Goal: Navigation & Orientation: Understand site structure

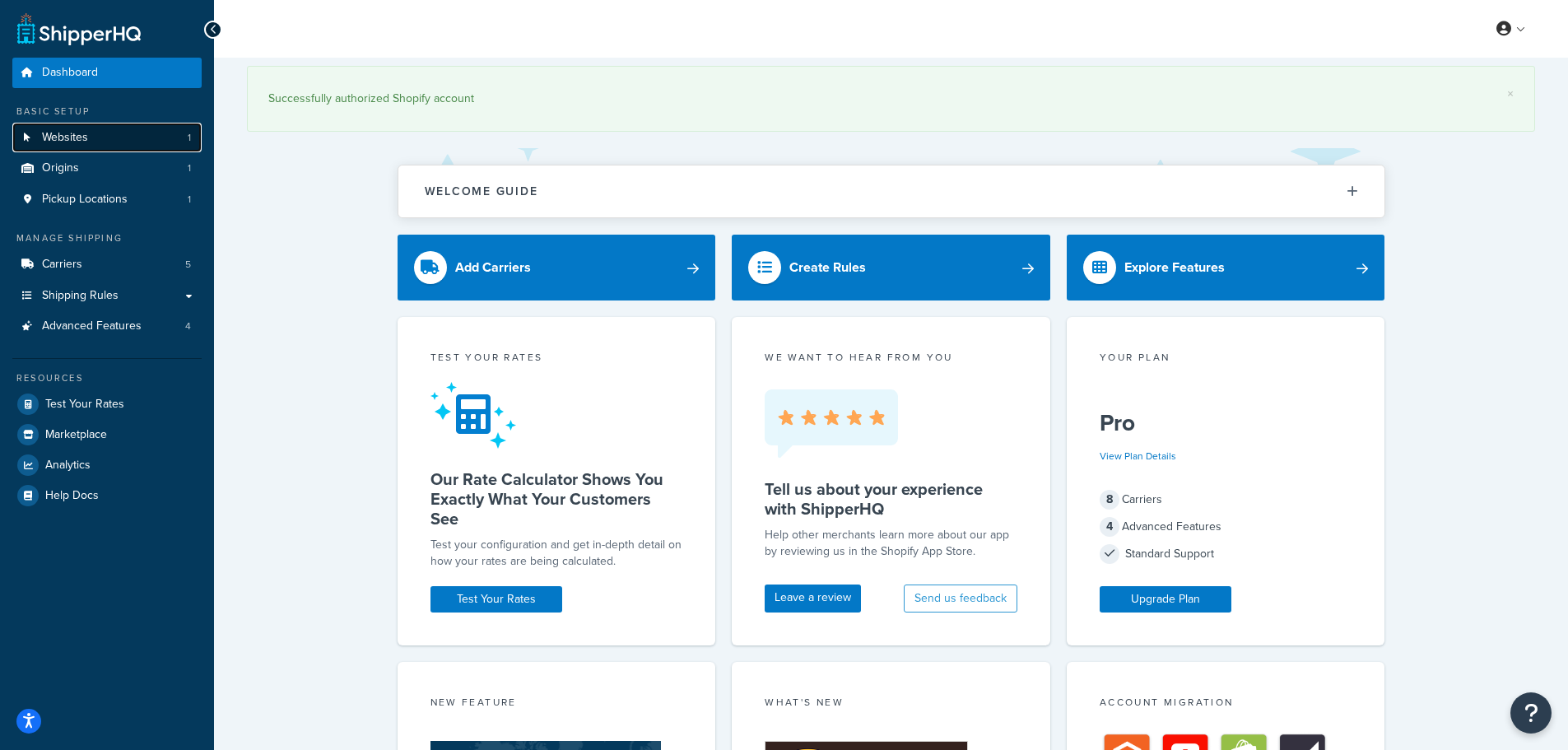
click at [81, 140] on span "Websites" at bounding box center [65, 138] width 46 height 14
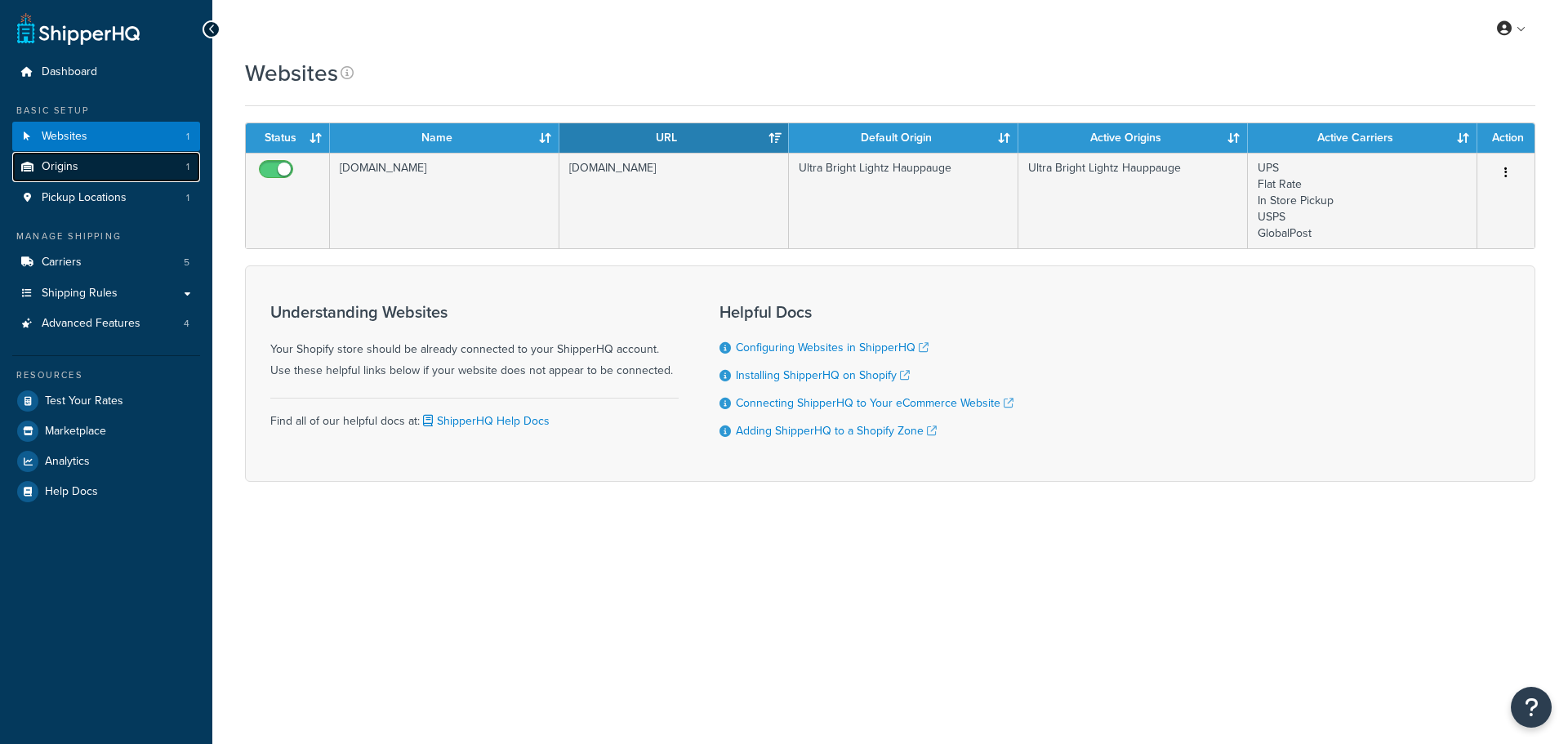
drag, startPoint x: 0, startPoint y: 0, endPoint x: 80, endPoint y: 165, distance: 183.4
click at [80, 165] on link "Origins 1" at bounding box center [106, 167] width 187 height 30
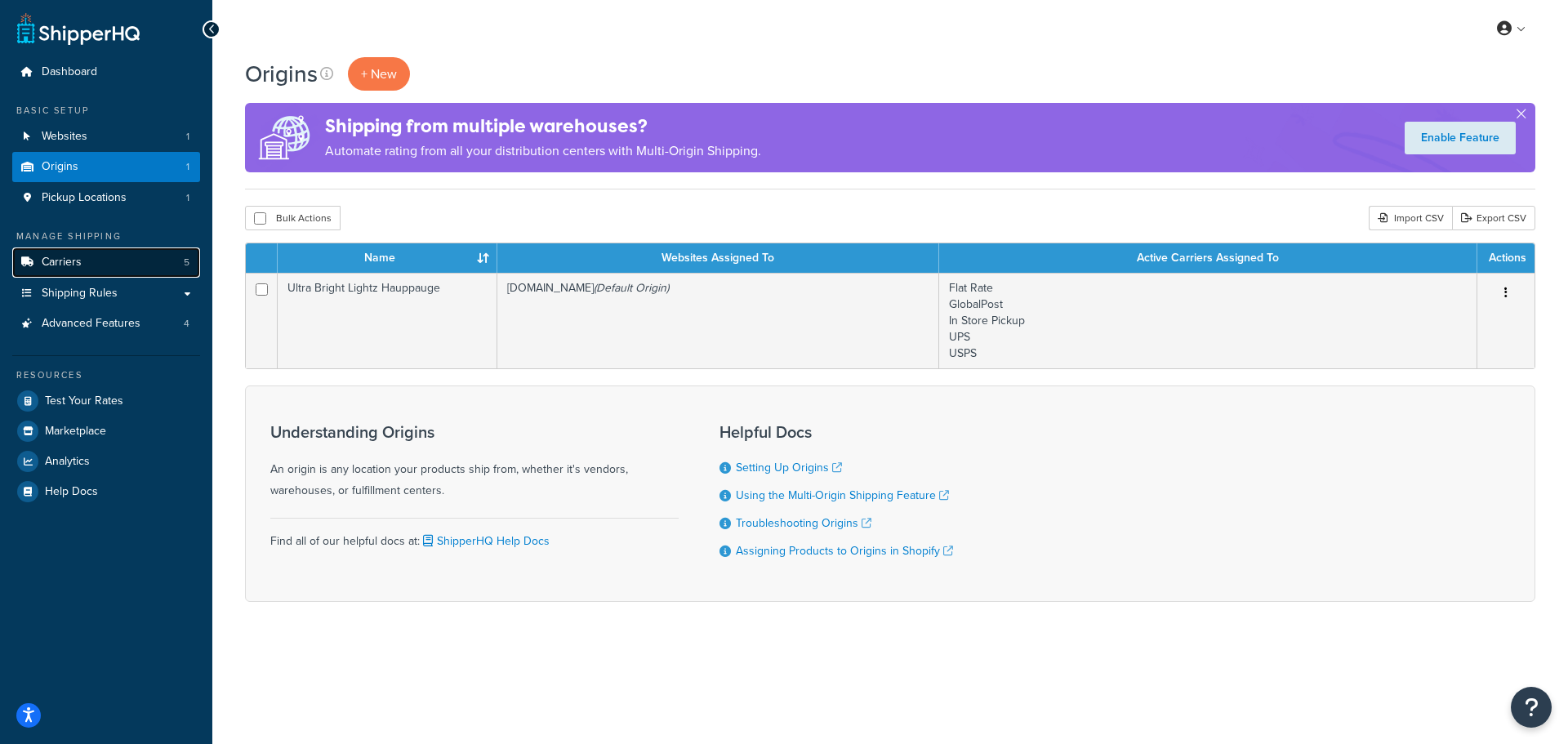
click at [69, 266] on span "Carriers" at bounding box center [61, 263] width 40 height 14
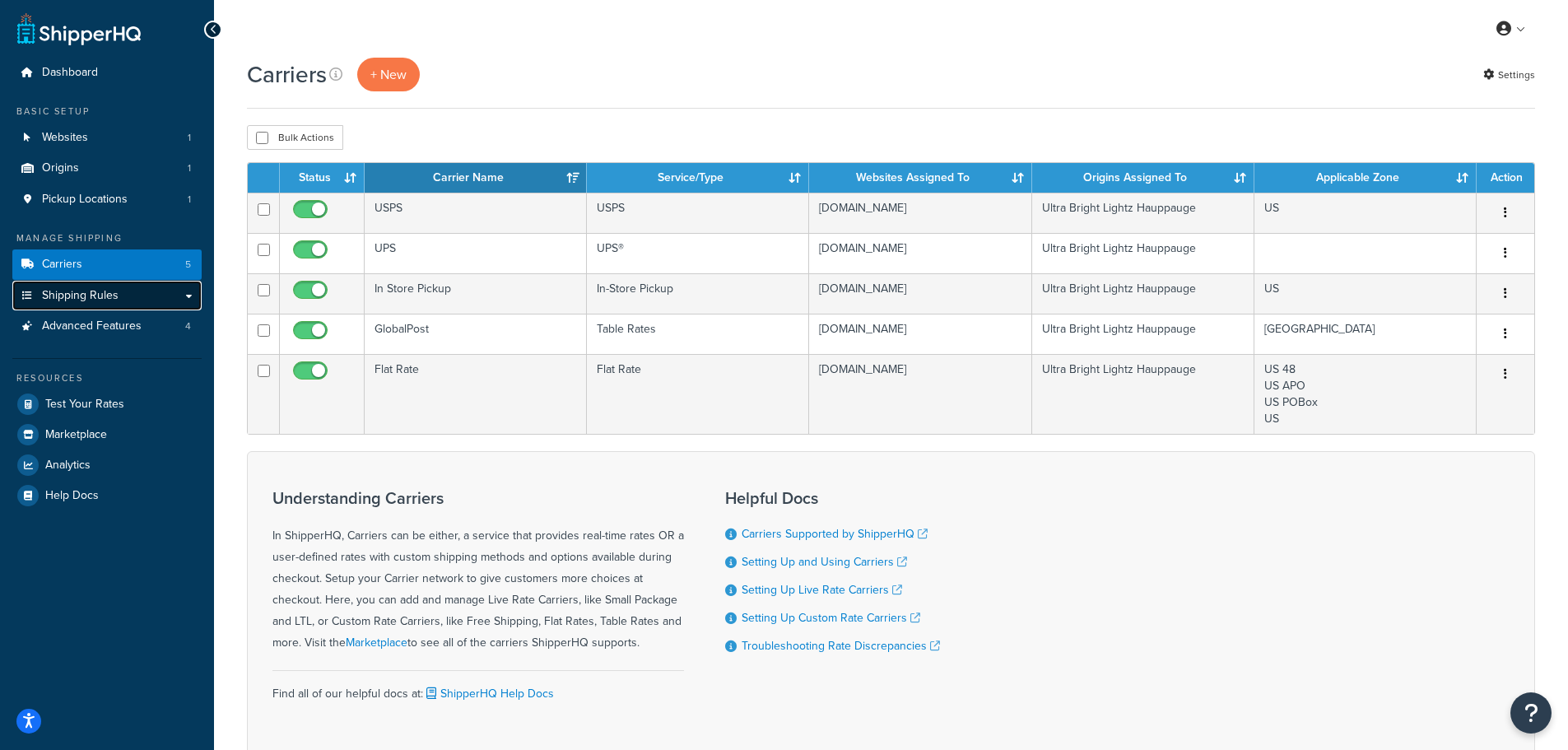
click at [80, 294] on span "Shipping Rules" at bounding box center [80, 296] width 77 height 14
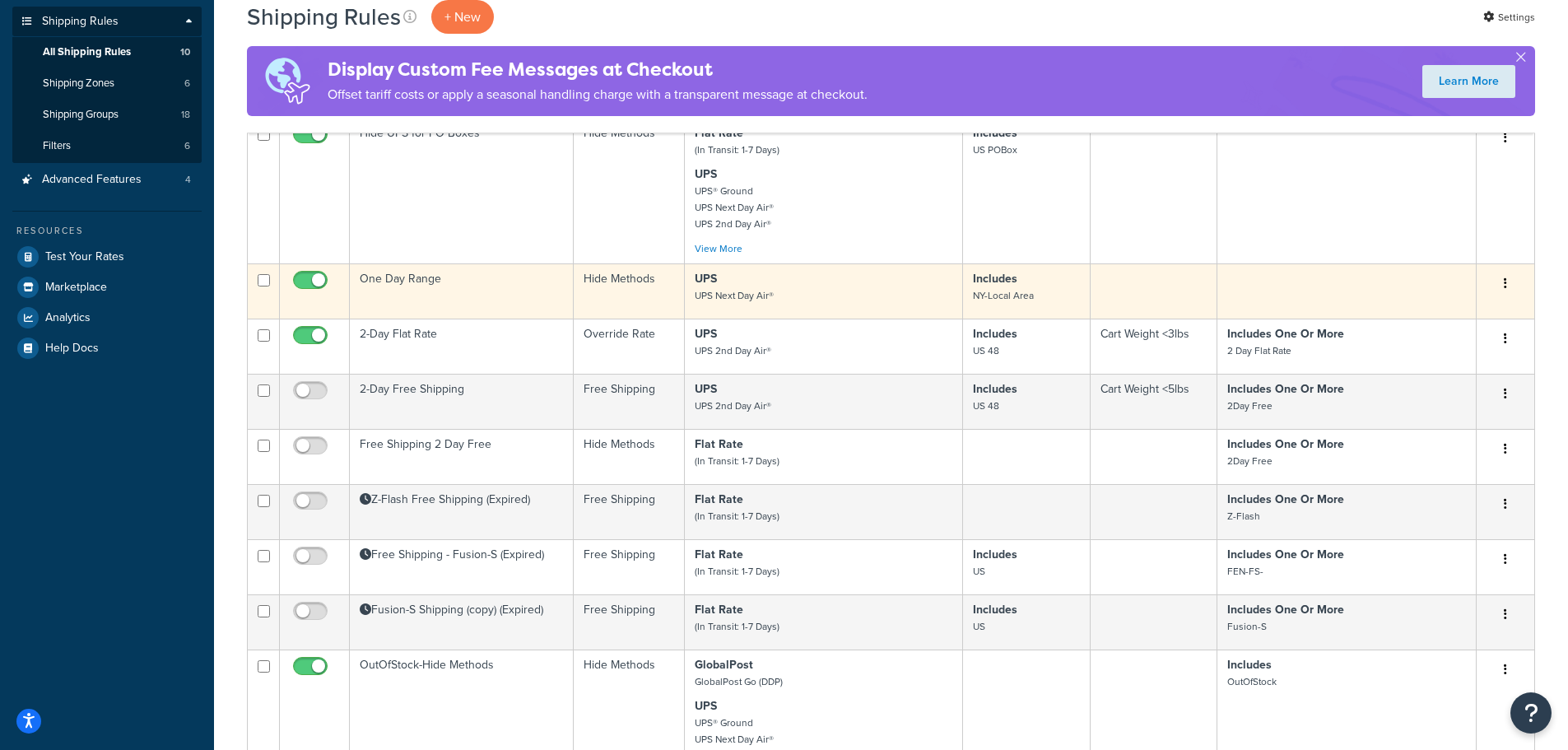
scroll to position [165, 0]
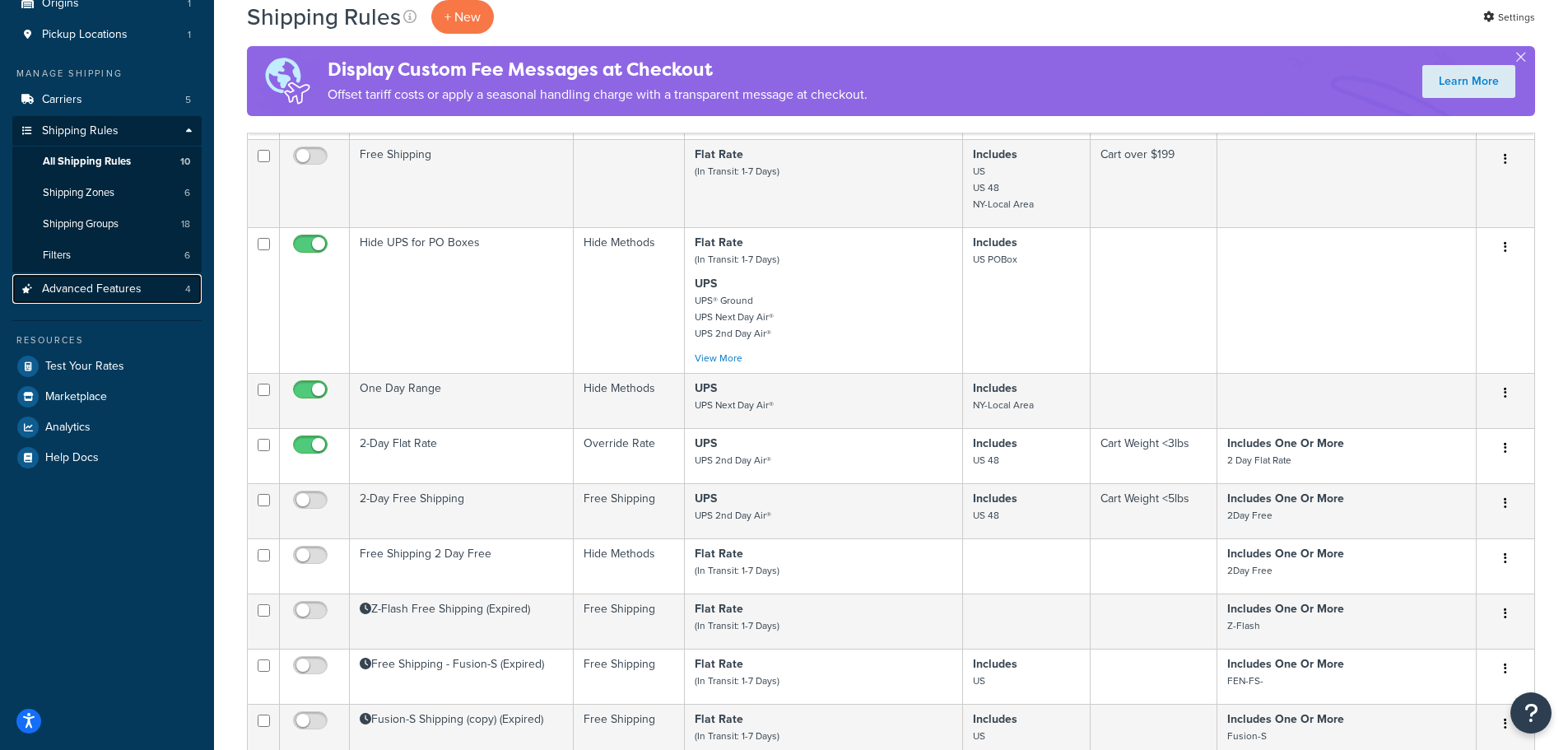
click at [70, 284] on span "Advanced Features" at bounding box center [92, 290] width 100 height 14
